Goal: Information Seeking & Learning: Learn about a topic

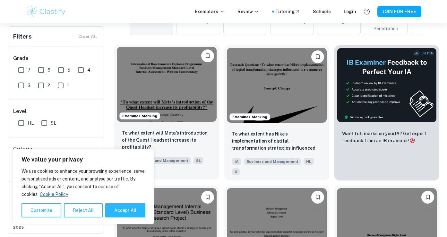
scroll to position [183, 0]
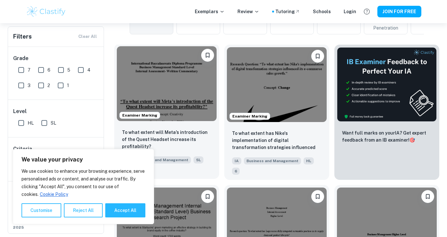
click at [164, 105] on img at bounding box center [167, 83] width 100 height 75
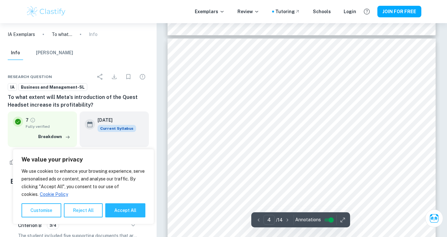
scroll to position [1227, 0]
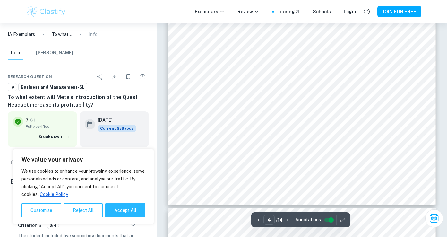
type input "5"
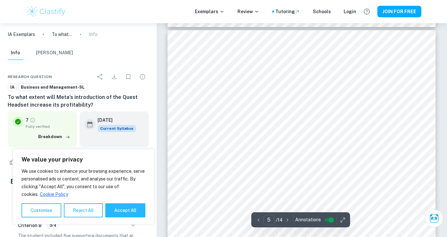
scroll to position [1616, 0]
click at [109, 207] on button "Accept All" at bounding box center [125, 210] width 40 height 14
checkbox input "true"
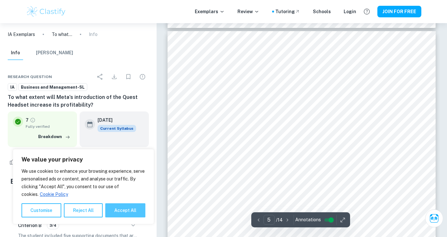
checkbox input "true"
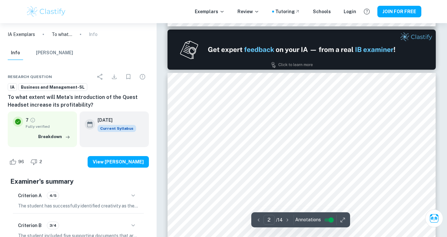
scroll to position [384, 0]
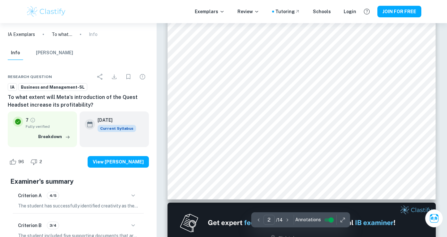
type input "1"
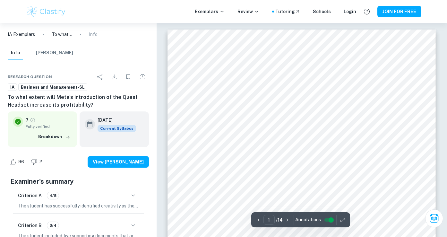
scroll to position [0, 0]
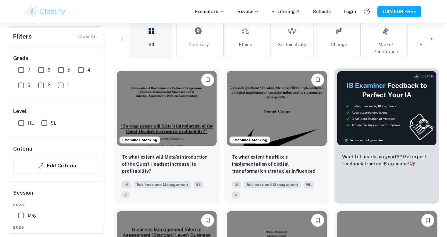
scroll to position [179, 0]
